Goal: Information Seeking & Learning: Learn about a topic

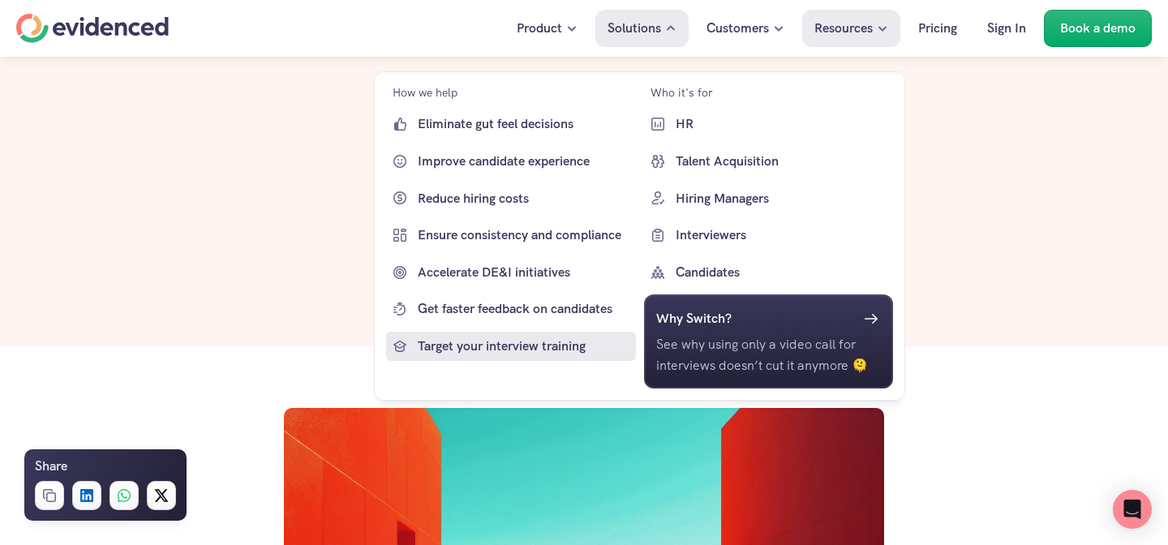
scroll to position [65, 0]
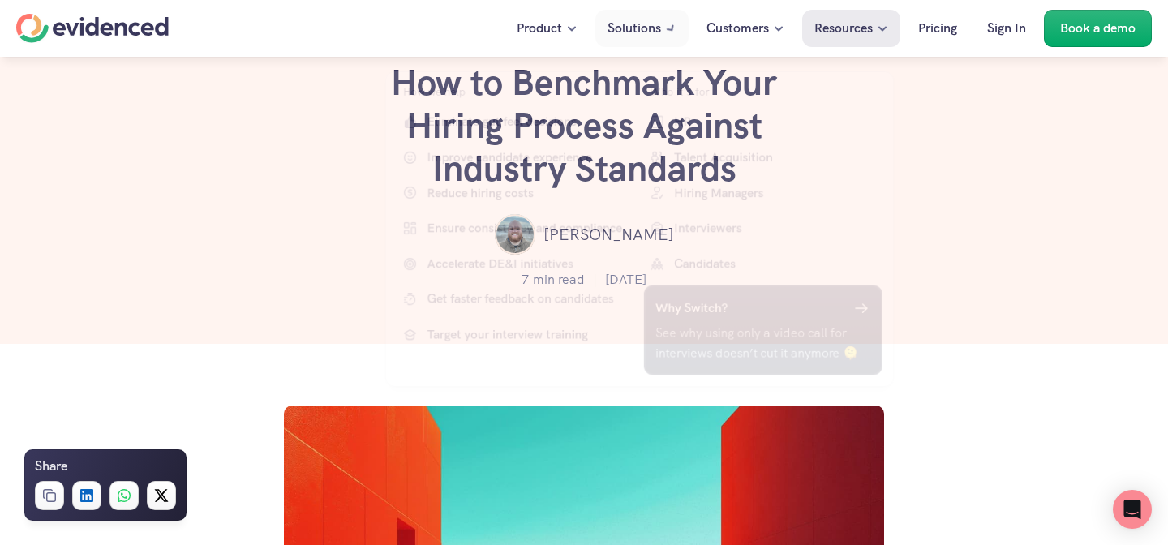
click at [1036, 223] on div "Lewis Moore" at bounding box center [584, 234] width 1070 height 41
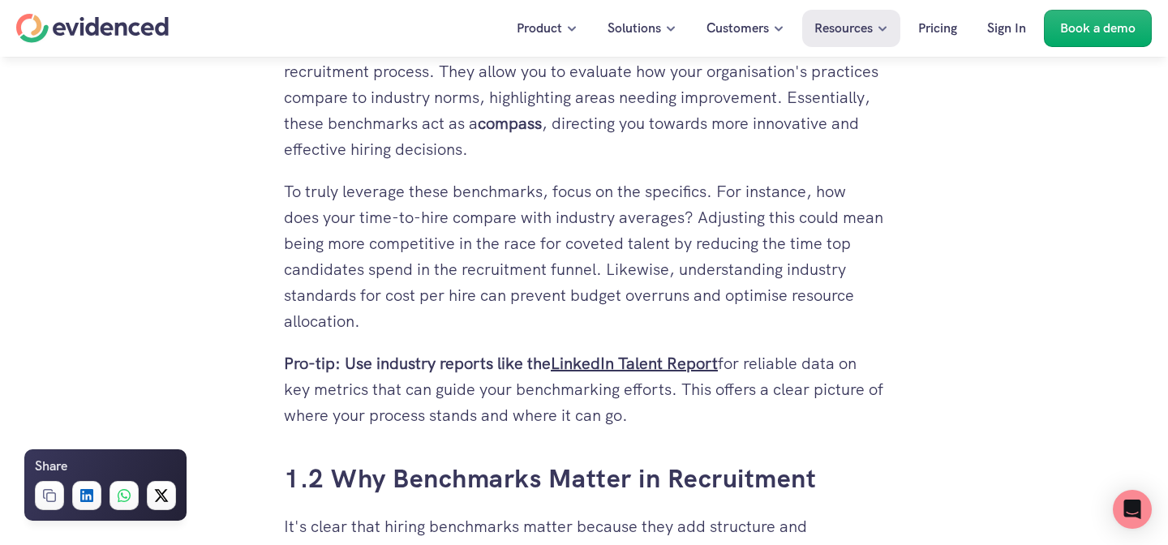
scroll to position [1136, 0]
click at [684, 358] on strong "LinkedIn Talent Report" at bounding box center [634, 362] width 167 height 21
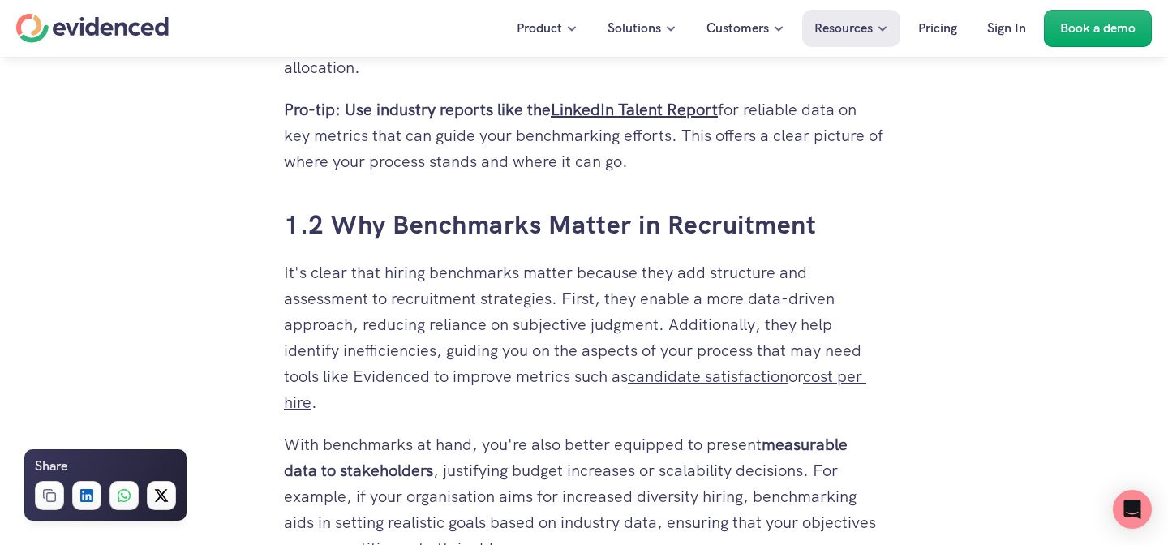
scroll to position [1391, 0]
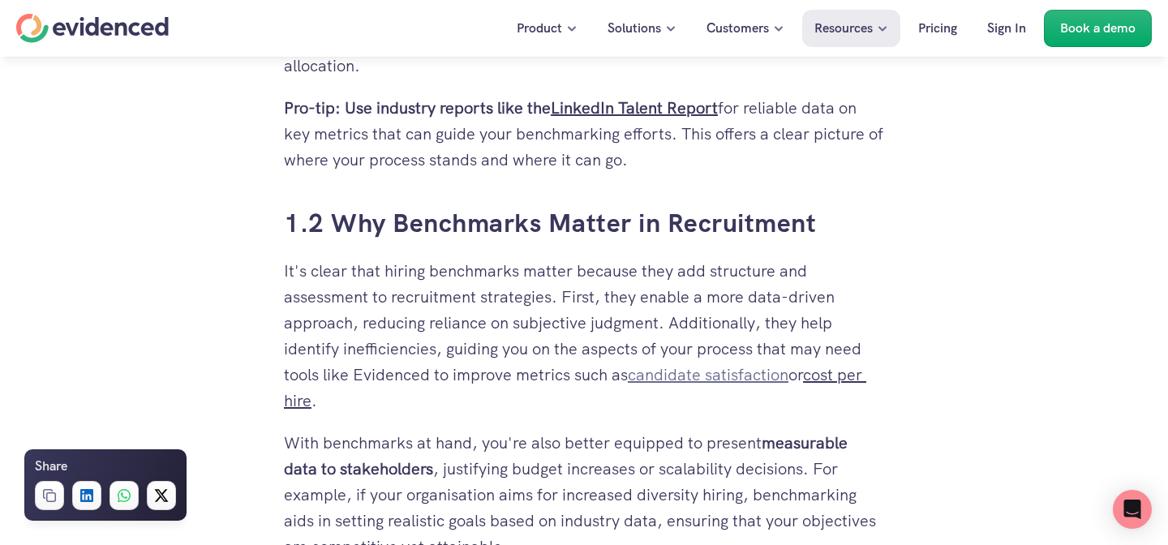
click at [766, 372] on link "candidate satisfaction" at bounding box center [708, 374] width 161 height 21
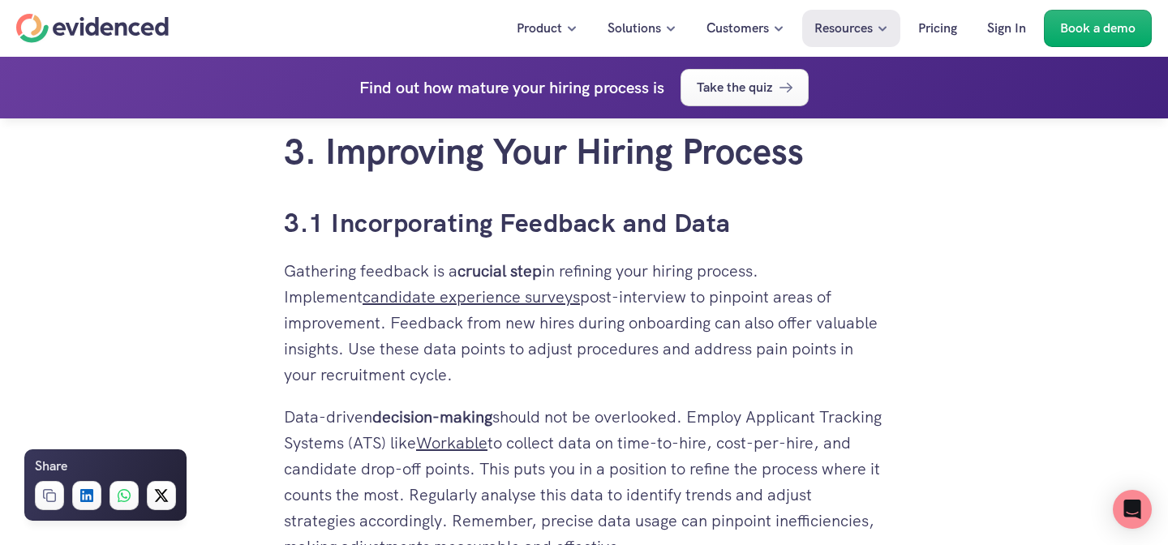
scroll to position [5175, 0]
click at [467, 285] on link "candidate experience surveys" at bounding box center [470, 295] width 217 height 21
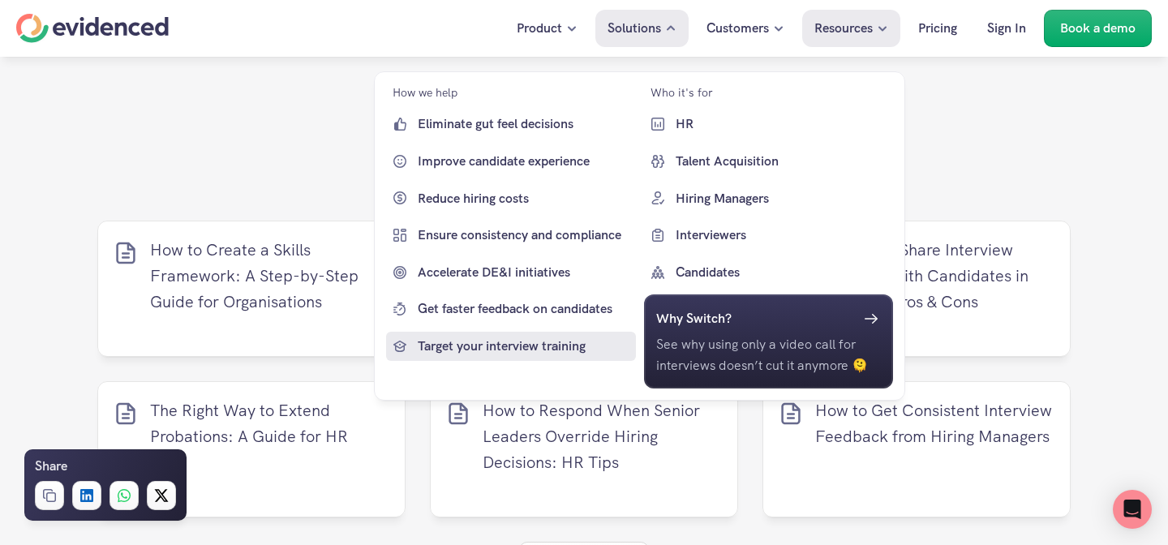
scroll to position [7325, 0]
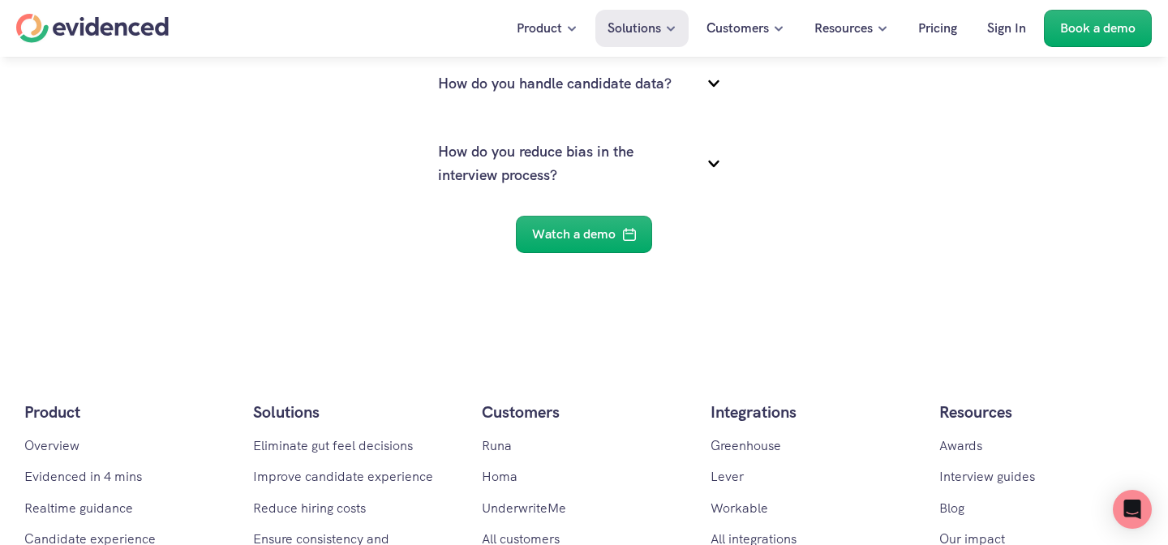
scroll to position [5883, 0]
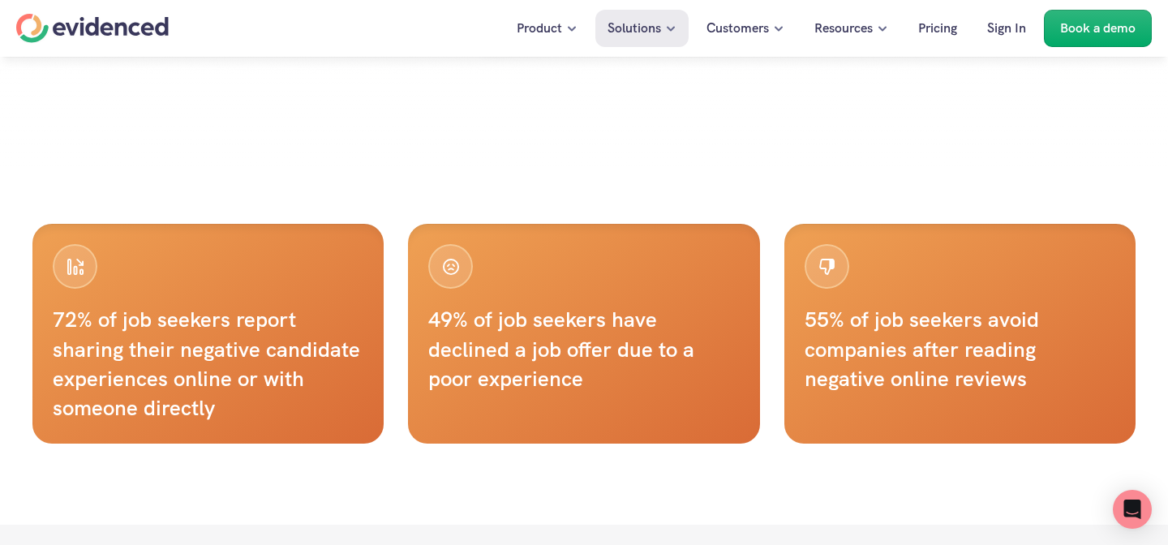
scroll to position [945, 0]
